Goal: Transaction & Acquisition: Purchase product/service

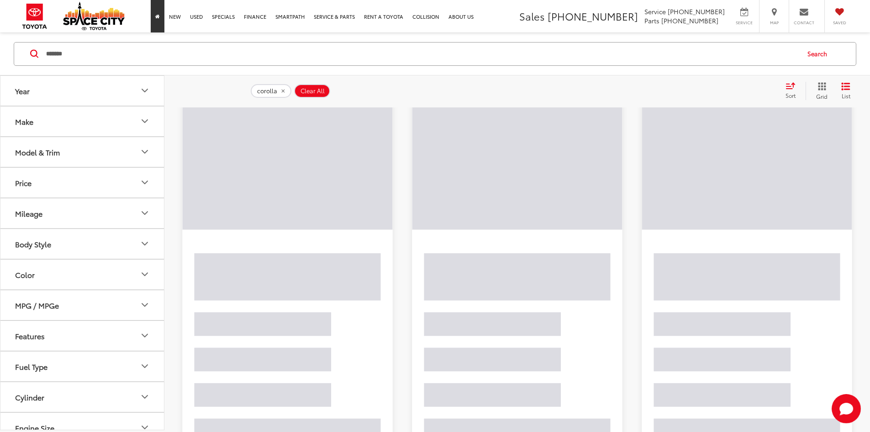
scroll to position [87, 0]
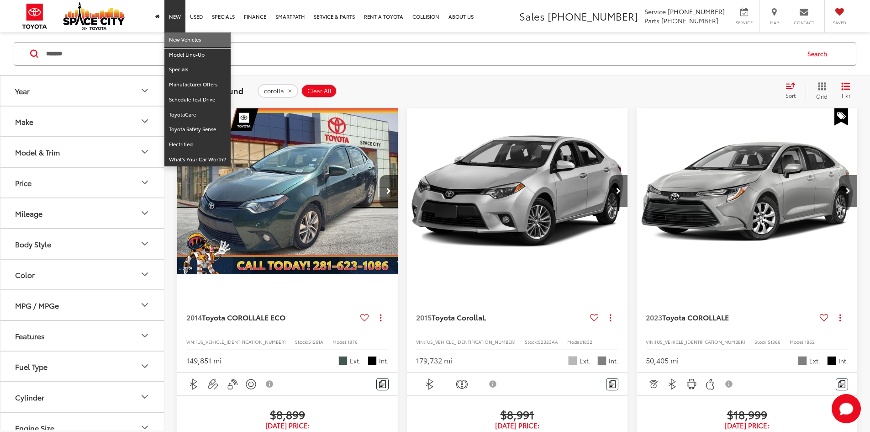
click at [181, 44] on link "New Vehicles" at bounding box center [197, 39] width 66 height 15
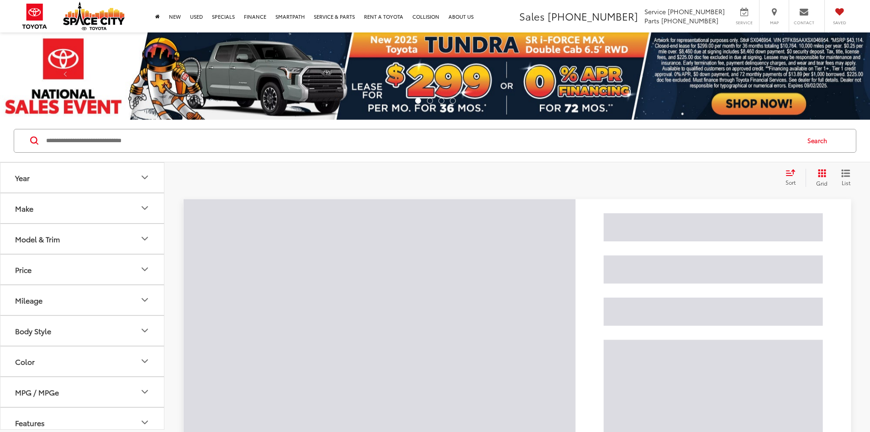
click at [173, 141] on input "Search by Make, Model, or Keyword" at bounding box center [422, 141] width 754 height 22
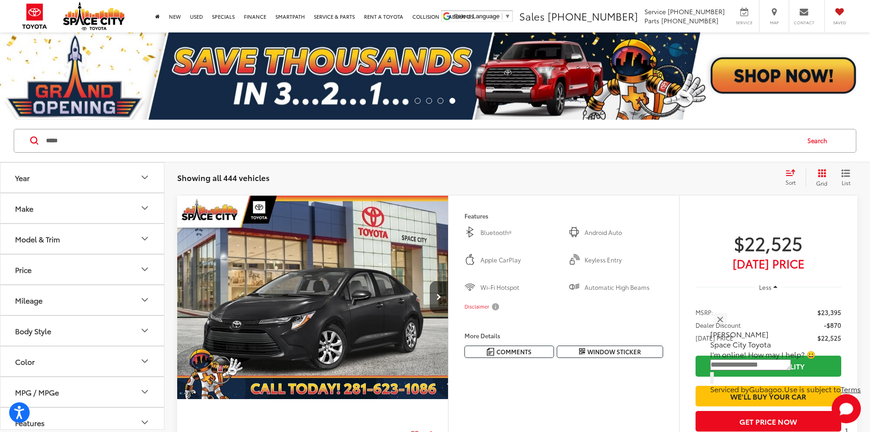
type input "*****"
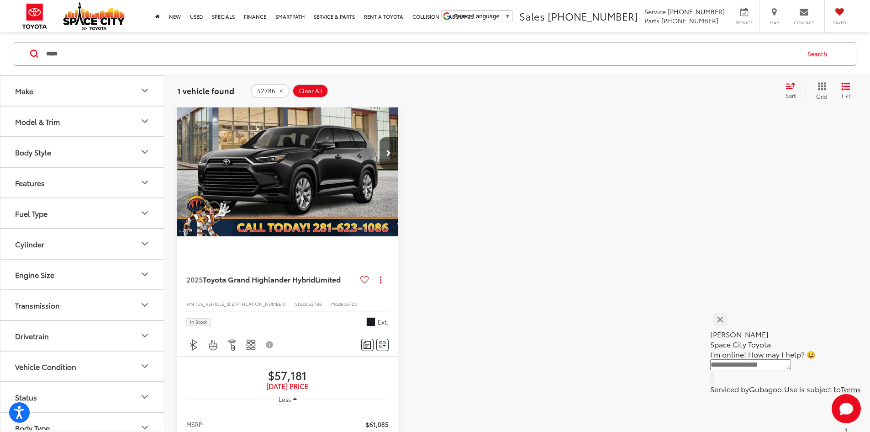
scroll to position [228, 0]
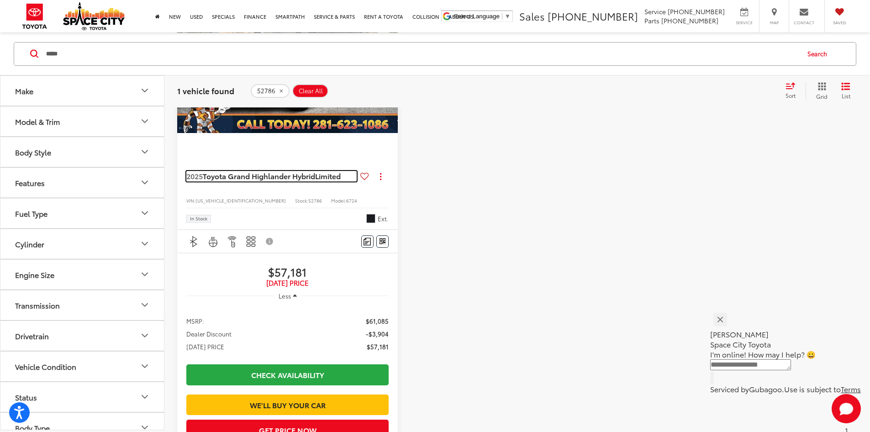
click at [248, 170] on span "Toyota Grand Highlander Hybrid" at bounding box center [259, 175] width 112 height 11
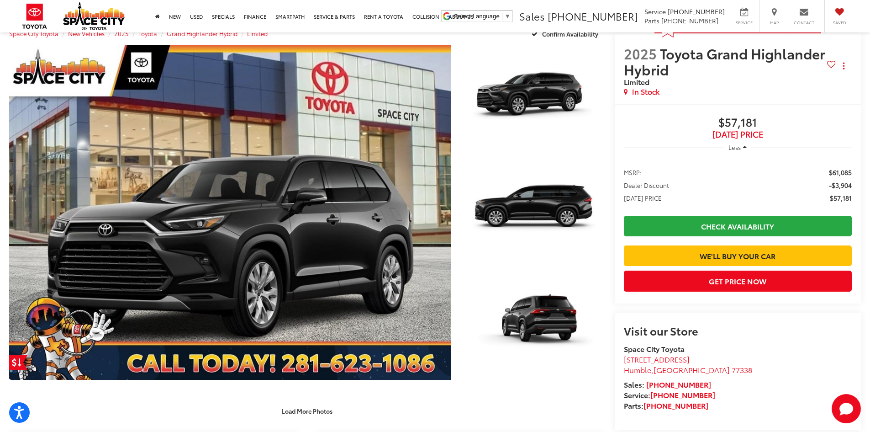
scroll to position [46, 0]
